Goal: Task Accomplishment & Management: Manage account settings

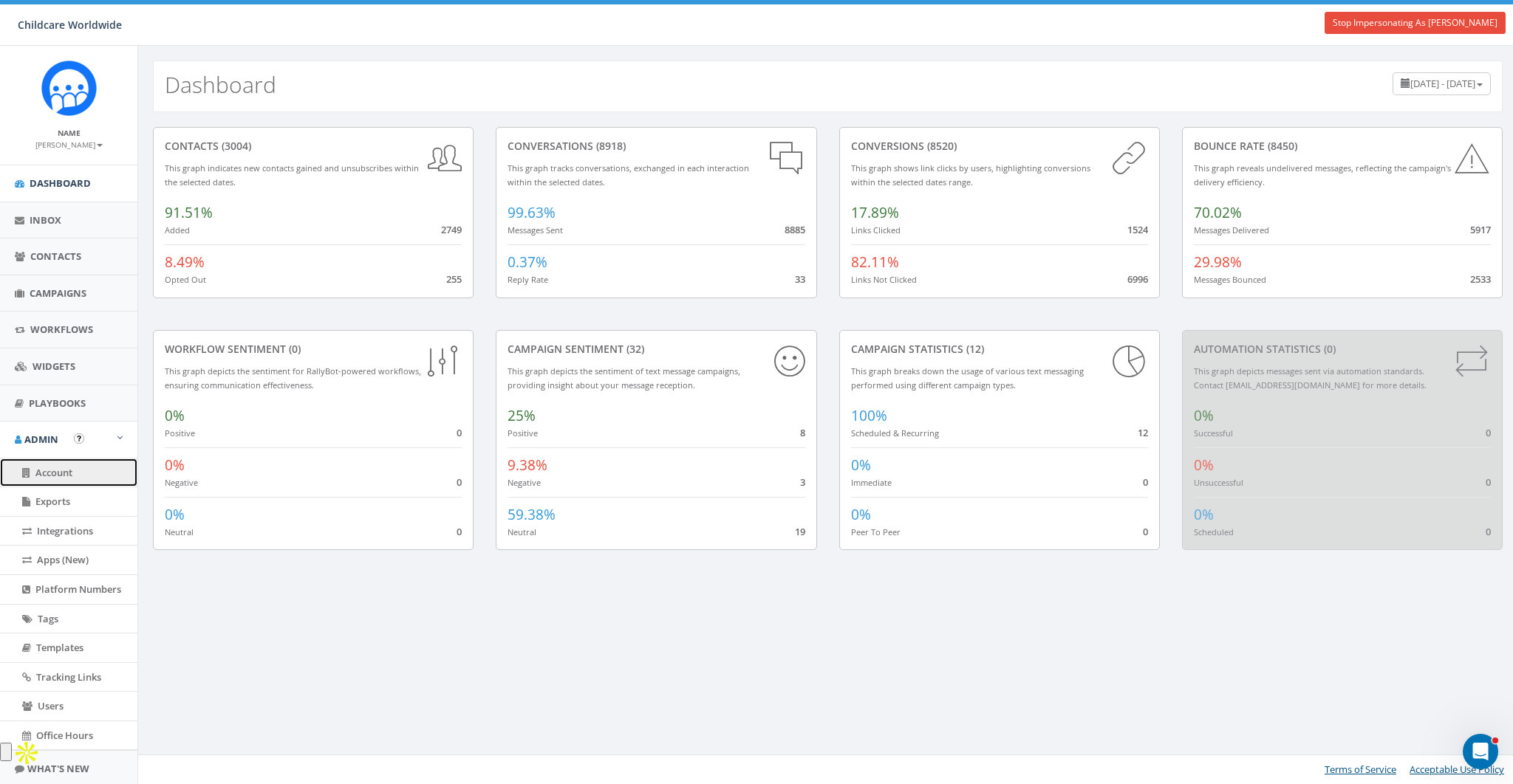
click at [57, 471] on span "Account" at bounding box center [54, 472] width 37 height 13
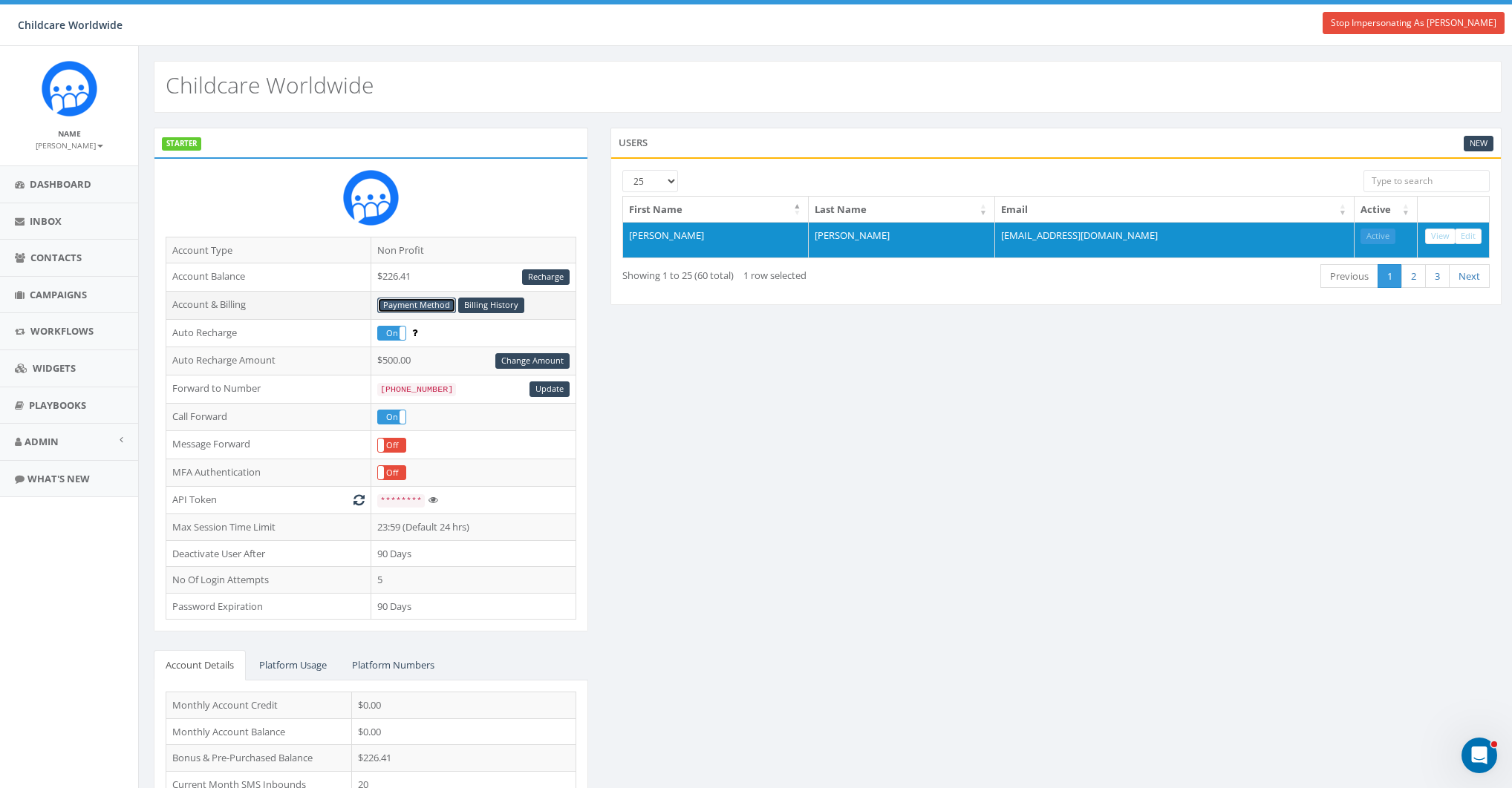
click at [421, 302] on link "Payment Method" at bounding box center [416, 305] width 79 height 16
click at [559, 273] on link "Recharge" at bounding box center [546, 277] width 48 height 16
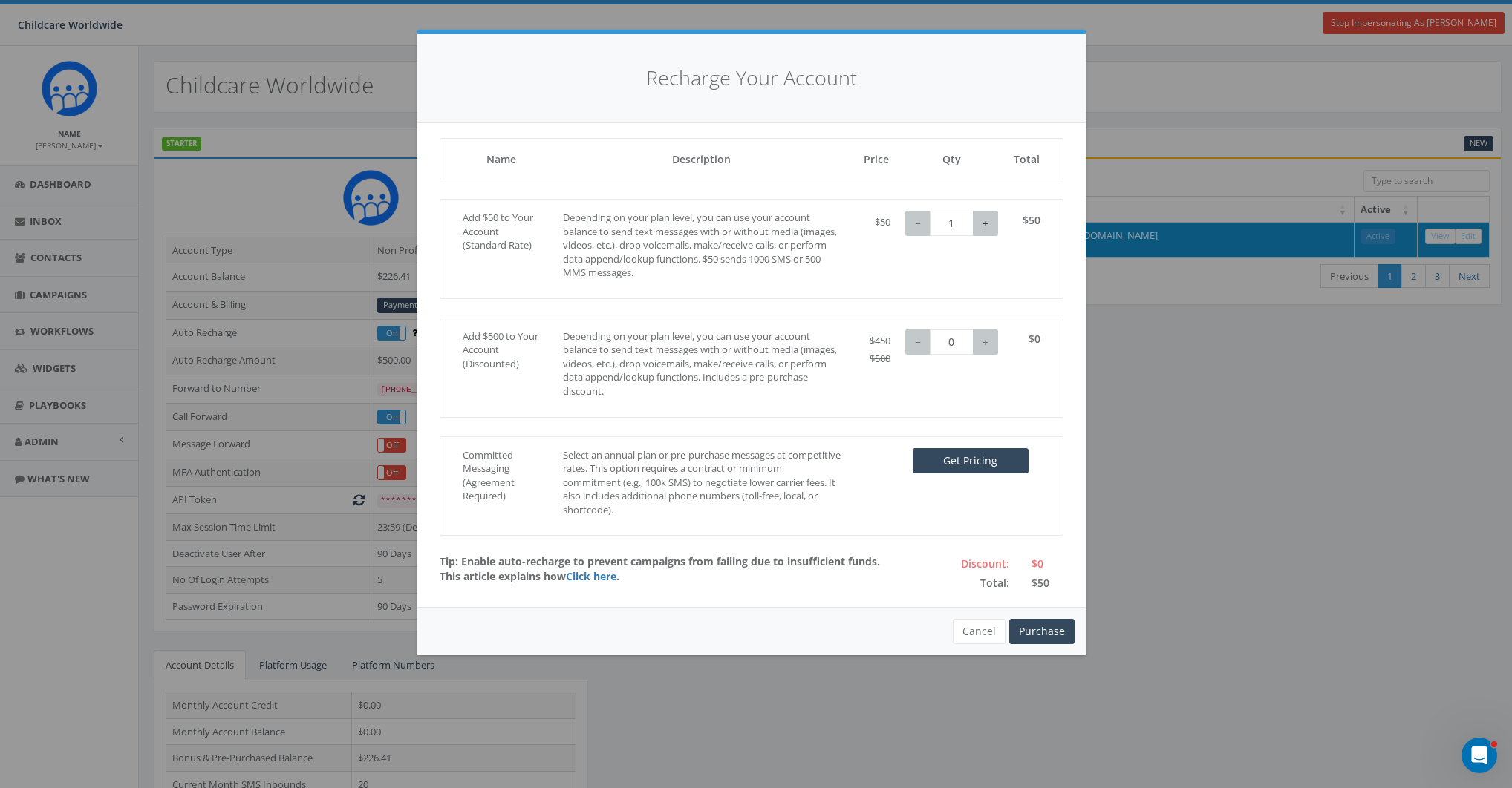
type input "2"
click at [994, 213] on button "+" at bounding box center [985, 223] width 26 height 26
click at [985, 631] on button "Cancel" at bounding box center [979, 631] width 53 height 26
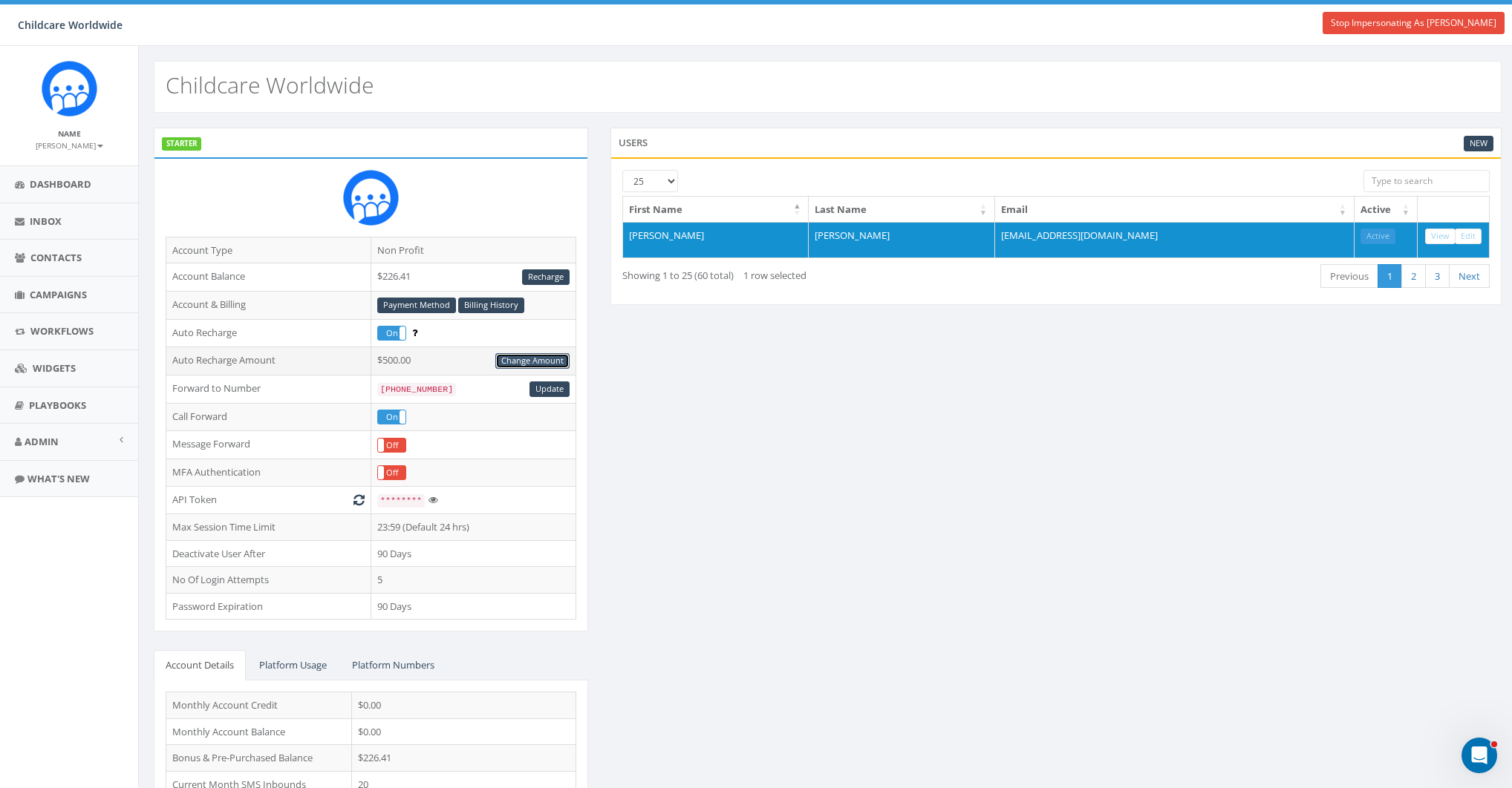
click at [549, 360] on link "Change Amount" at bounding box center [532, 361] width 74 height 16
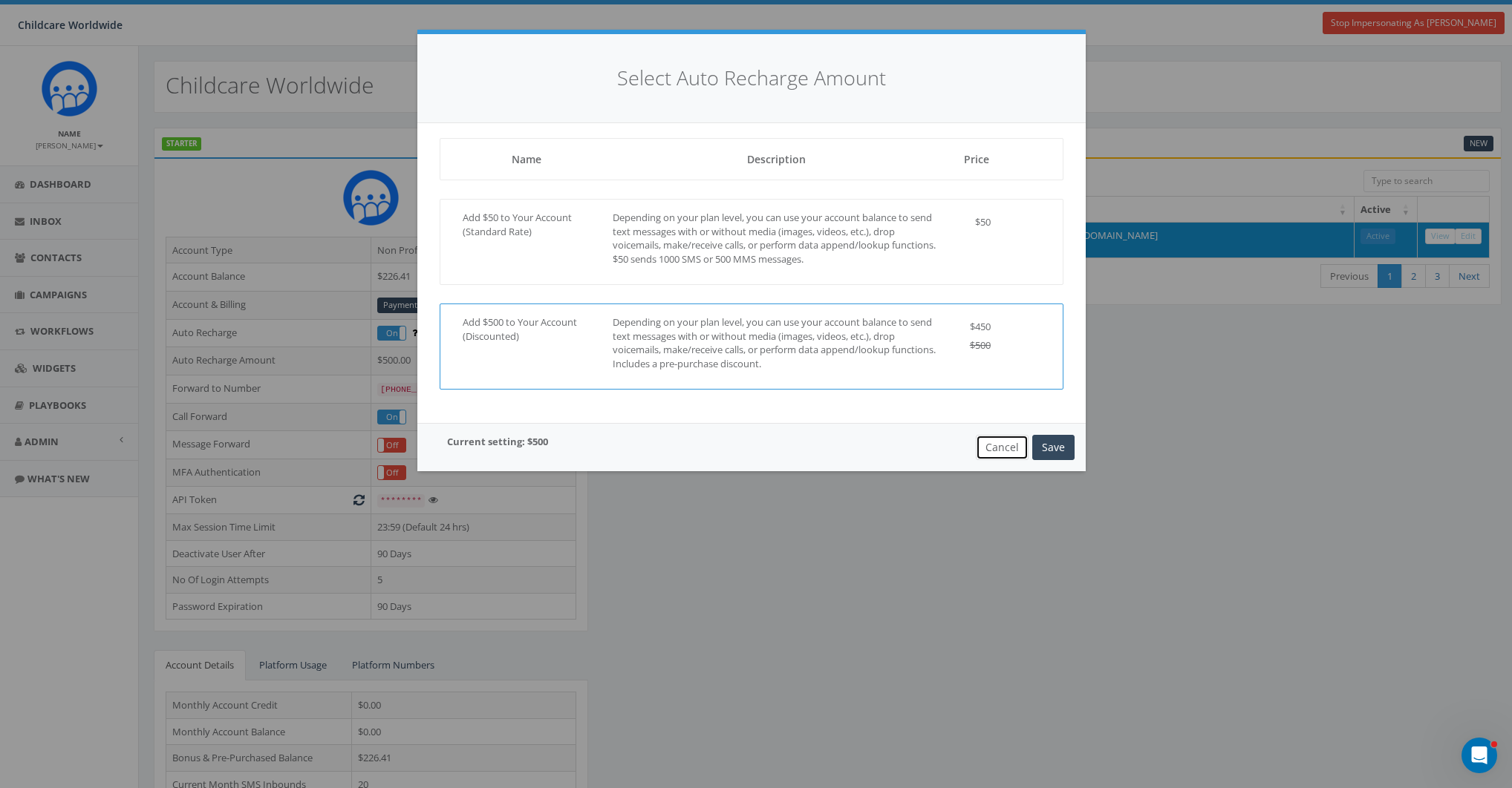
click at [1012, 448] on button "Cancel" at bounding box center [1002, 447] width 53 height 26
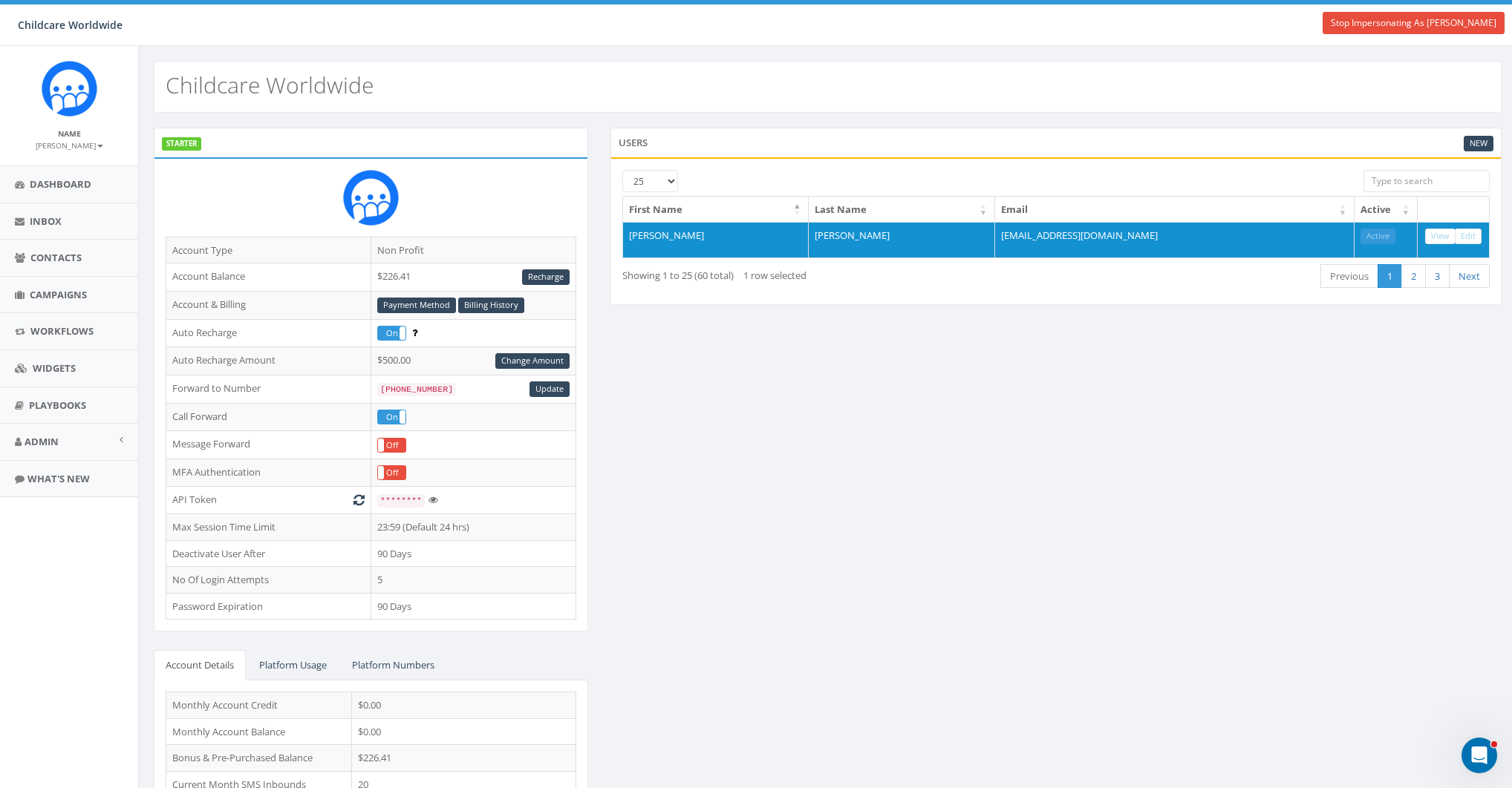
click at [787, 436] on div "STARTER Account Type Non Profit Account Balance $226.41 Recharge Account & Bill…" at bounding box center [827, 491] width 1370 height 727
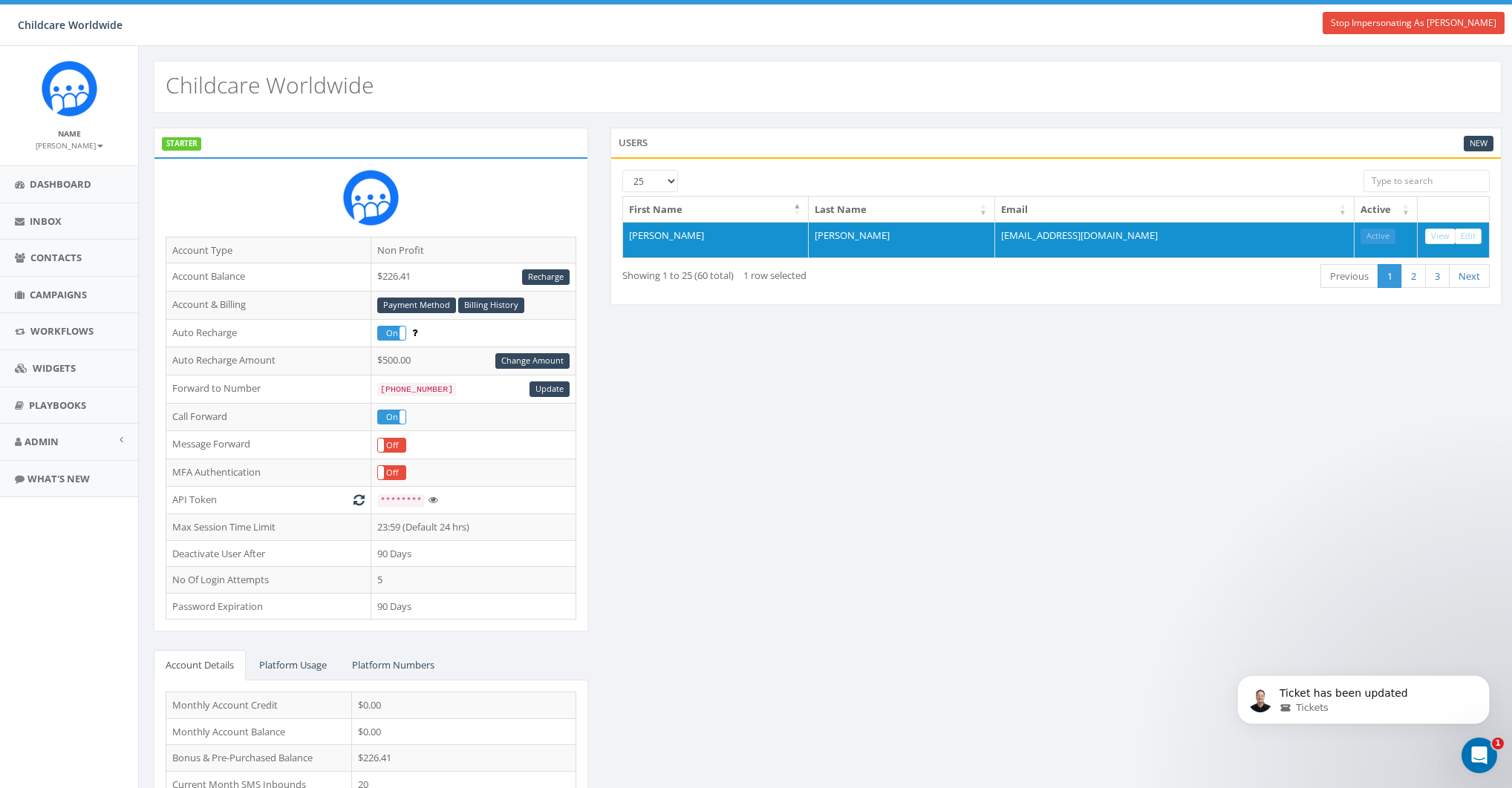
click at [983, 398] on div "STARTER Account Type Non Profit Account Balance $226.41 Recharge Account & Bill…" at bounding box center [827, 491] width 1370 height 727
click at [1385, 24] on link "Stop Impersonating As [PERSON_NAME]" at bounding box center [1413, 22] width 182 height 22
